Goal: Task Accomplishment & Management: Manage account settings

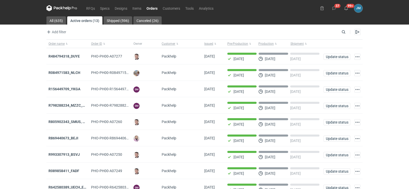
click at [67, 5] on nav "RFQs Specs Designs Items Orders Customers Tools Analytics" at bounding box center [130, 8] width 169 height 16
click at [67, 8] on icon at bounding box center [66, 8] width 2 height 2
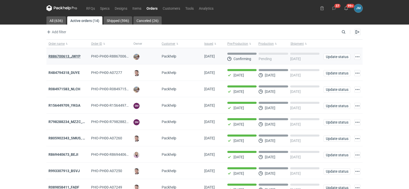
click at [59, 56] on strong "R886700613_JWYP" at bounding box center [64, 56] width 32 height 4
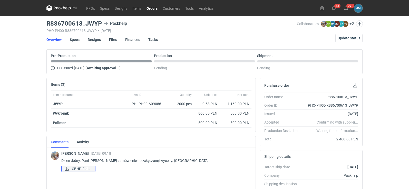
click at [73, 170] on span "CBHP-2.docx" at bounding box center [81, 169] width 19 height 6
click at [70, 38] on link "Specs" at bounding box center [75, 39] width 10 height 11
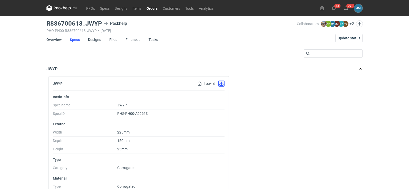
click at [219, 84] on button "button" at bounding box center [221, 84] width 6 height 6
click at [99, 39] on link "Designs" at bounding box center [94, 39] width 13 height 11
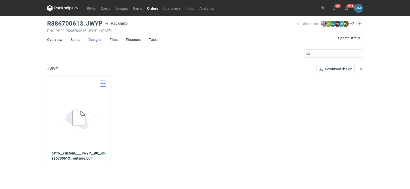
click at [100, 85] on button "button" at bounding box center [103, 84] width 6 height 6
click at [96, 95] on link "Download design part" at bounding box center [80, 95] width 47 height 8
click at [112, 39] on link "Files" at bounding box center [114, 39] width 8 height 11
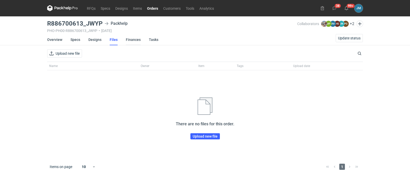
click at [134, 42] on link "Finances" at bounding box center [133, 39] width 15 height 11
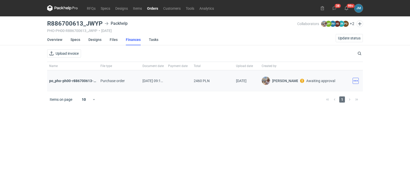
click at [355, 84] on button "button" at bounding box center [356, 81] width 6 height 6
click at [339, 95] on button "Download" at bounding box center [333, 92] width 47 height 8
click at [64, 7] on icon at bounding box center [65, 7] width 2 height 3
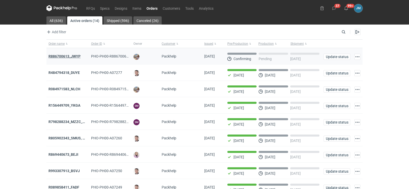
click at [80, 55] on strong "R886700613_JWYP" at bounding box center [64, 56] width 32 height 4
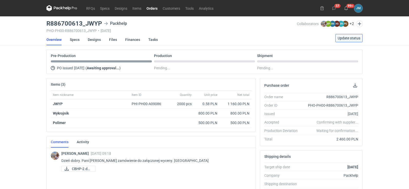
click at [343, 39] on span "Update status" at bounding box center [348, 38] width 23 height 4
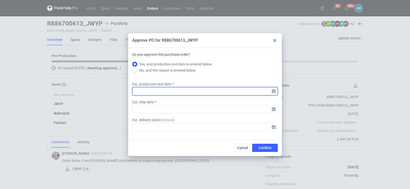
click at [275, 94] on input "Est. production end date" at bounding box center [205, 91] width 146 height 8
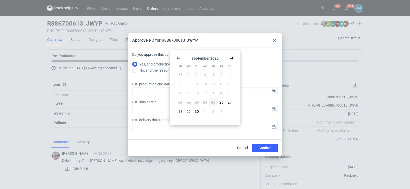
click at [234, 58] on icon "Go forward 1 month" at bounding box center [232, 58] width 4 height 4
click at [211, 93] on span "16" at bounding box center [213, 93] width 4 height 5
type input "[DATE]"
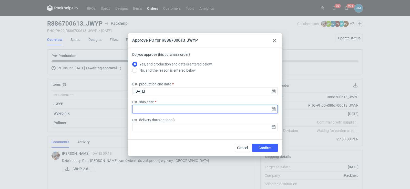
click at [275, 111] on input "Est. ship date" at bounding box center [205, 109] width 146 height 8
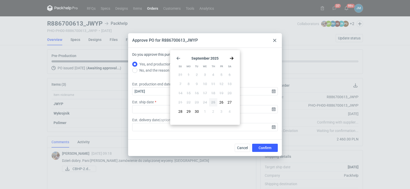
click at [231, 59] on use "Go forward 1 month" at bounding box center [232, 58] width 4 height 3
click at [220, 91] on span "17" at bounding box center [221, 93] width 4 height 5
type input "[DATE]"
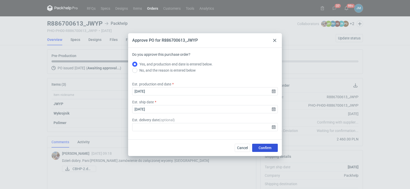
click at [265, 146] on span "Confirm" at bounding box center [265, 148] width 13 height 4
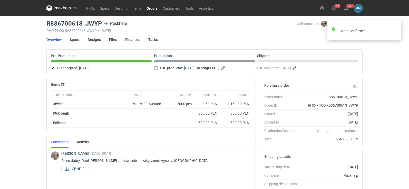
click at [16, 60] on div "RFQs Specs Designs Items Orders Customers Tools Analytics 37 99+ [PERSON_NAME] …" at bounding box center [204, 94] width 409 height 189
click at [55, 11] on icon at bounding box center [61, 8] width 31 height 6
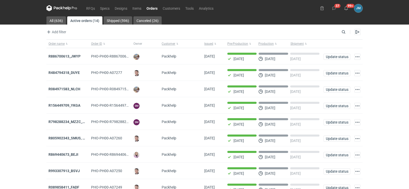
click at [56, 6] on icon at bounding box center [61, 8] width 31 height 6
click at [59, 8] on icon at bounding box center [61, 8] width 31 height 6
click at [58, 56] on strong "R886700613_JWYP" at bounding box center [64, 56] width 32 height 4
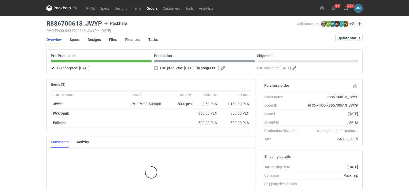
scroll to position [103, 0]
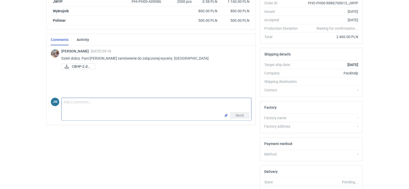
click at [82, 105] on textarea "Comment message" at bounding box center [156, 105] width 189 height 14
type textarea "Dzień dobry :)"
click at [232, 114] on button "Send" at bounding box center [239, 116] width 19 height 6
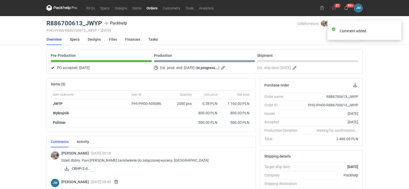
scroll to position [0, 0]
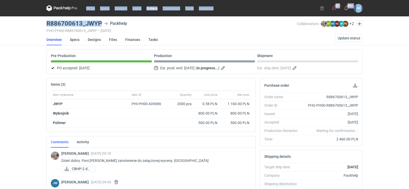
drag, startPoint x: 104, startPoint y: 24, endPoint x: 39, endPoint y: 21, distance: 65.2
click at [39, 21] on div "RFQs Specs Designs Items Orders Customers Tools Analytics 37 99+ [PERSON_NAME] …" at bounding box center [204, 94] width 409 height 189
copy div "RFQs Specs Designs Items Orders Customers Tools Analytics 37 99+ [PERSON_NAME] …"
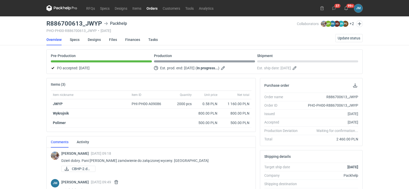
click at [22, 83] on div "RFQs Specs Designs Items Orders Customers Tools Analytics 37 99+ [PERSON_NAME] …" at bounding box center [204, 94] width 409 height 189
drag, startPoint x: 103, startPoint y: 22, endPoint x: 47, endPoint y: 22, distance: 55.9
click at [47, 22] on div "R886700613_JWYP Packhelp" at bounding box center [171, 24] width 250 height 6
copy h3 "R886700613_JWYP"
click at [56, 8] on icon at bounding box center [57, 8] width 7 height 3
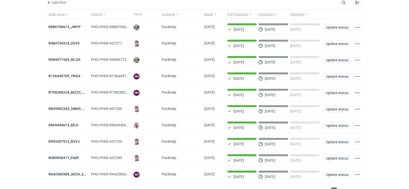
scroll to position [42, 0]
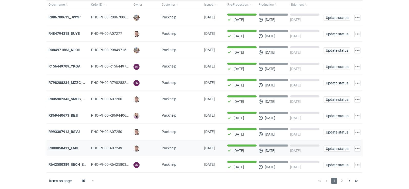
click at [61, 148] on strong "R089858411_FADF" at bounding box center [63, 148] width 31 height 4
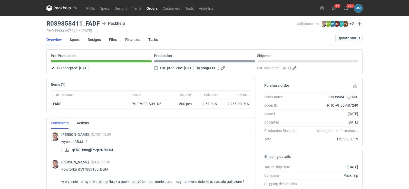
click at [57, 8] on icon at bounding box center [57, 8] width 7 height 3
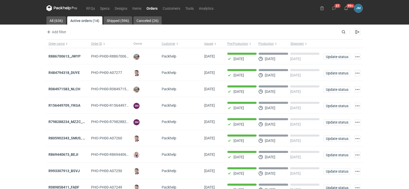
scroll to position [42, 0]
click at [72, 9] on icon at bounding box center [61, 8] width 31 height 6
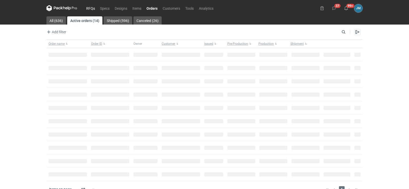
click at [88, 10] on link "RFQs" at bounding box center [91, 8] width 14 height 6
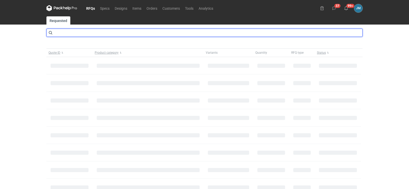
click at [66, 35] on input "text" at bounding box center [204, 33] width 316 height 8
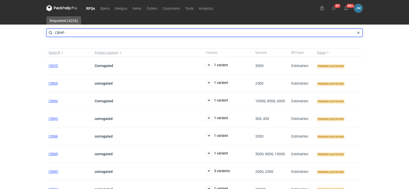
type input "CBHP"
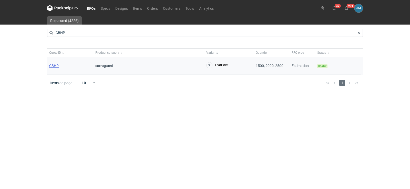
click at [55, 65] on span "CBHP" at bounding box center [53, 66] width 9 height 4
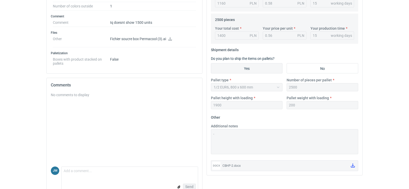
scroll to position [241, 0]
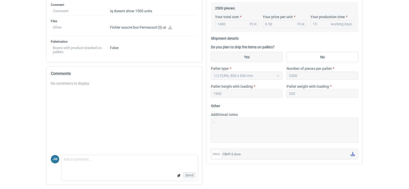
click at [353, 158] on link at bounding box center [352, 154] width 8 height 9
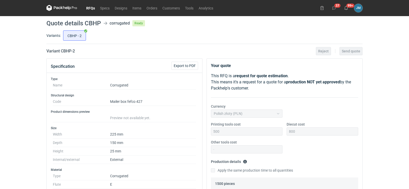
scroll to position [0, 0]
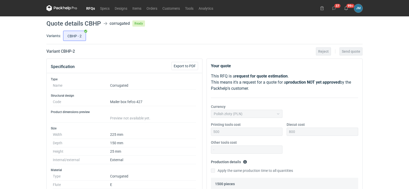
click at [64, 6] on icon at bounding box center [61, 8] width 31 height 6
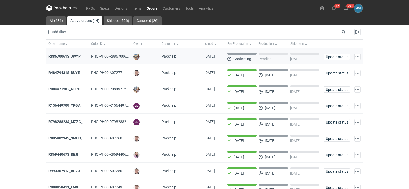
click at [70, 56] on strong "R886700613_JWYP" at bounding box center [64, 56] width 32 height 4
click at [91, 9] on link "RFQs" at bounding box center [91, 8] width 14 height 6
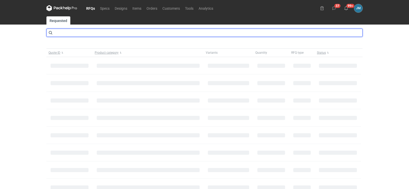
click at [78, 30] on input "text" at bounding box center [204, 33] width 316 height 8
type input "CBHP"
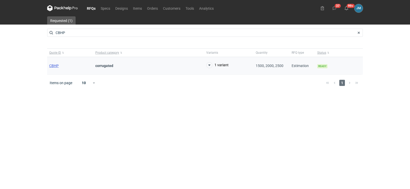
click at [55, 66] on span "CBHP" at bounding box center [53, 66] width 9 height 4
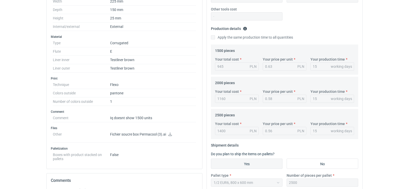
scroll to position [205, 0]
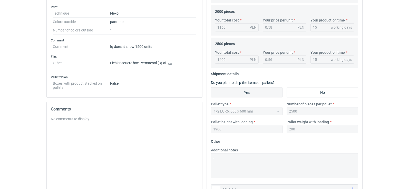
click at [172, 63] on icon at bounding box center [170, 63] width 4 height 4
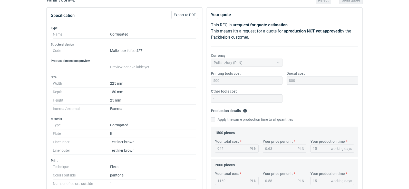
scroll to position [0, 0]
